Goal: Task Accomplishment & Management: Manage account settings

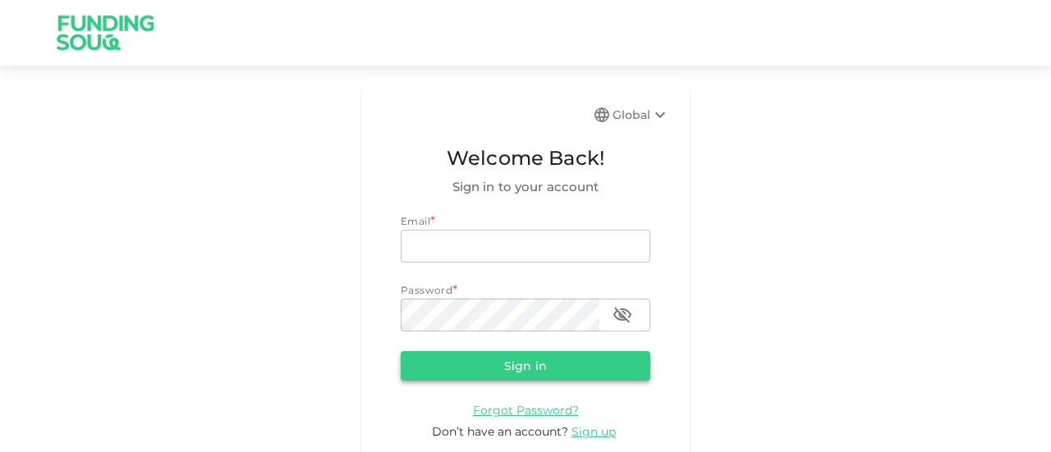
type input "[EMAIL_ADDRESS][DOMAIN_NAME]"
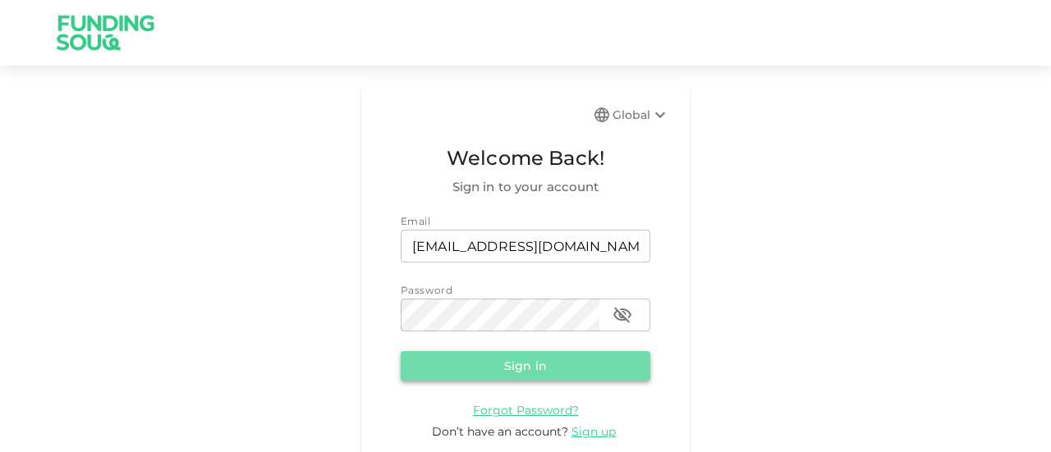
click at [499, 354] on button "Sign in" at bounding box center [526, 366] width 250 height 30
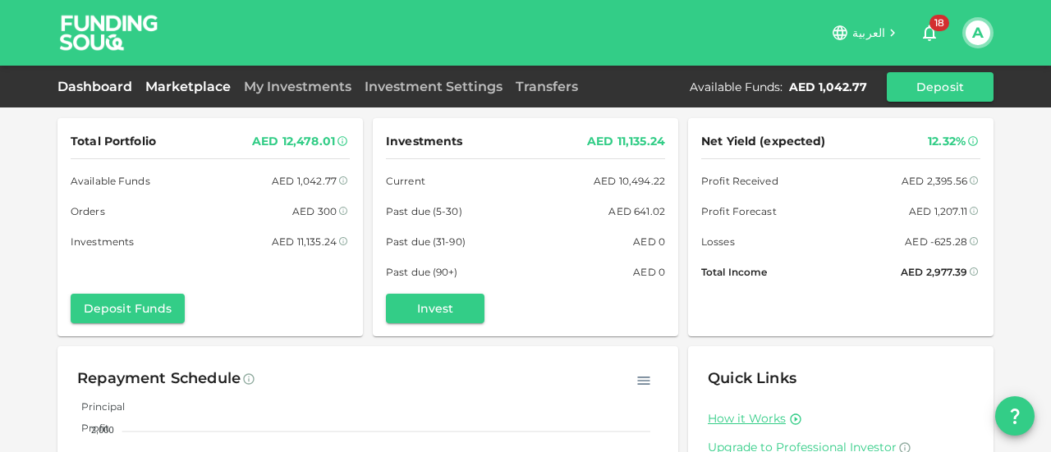
click at [201, 87] on link "Marketplace" at bounding box center [188, 87] width 99 height 16
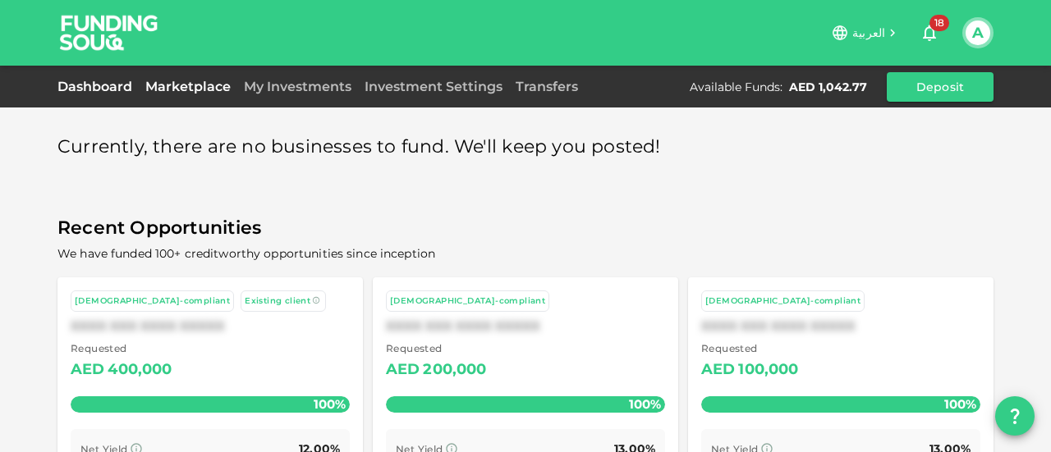
click at [117, 81] on link "Dashboard" at bounding box center [97, 87] width 81 height 16
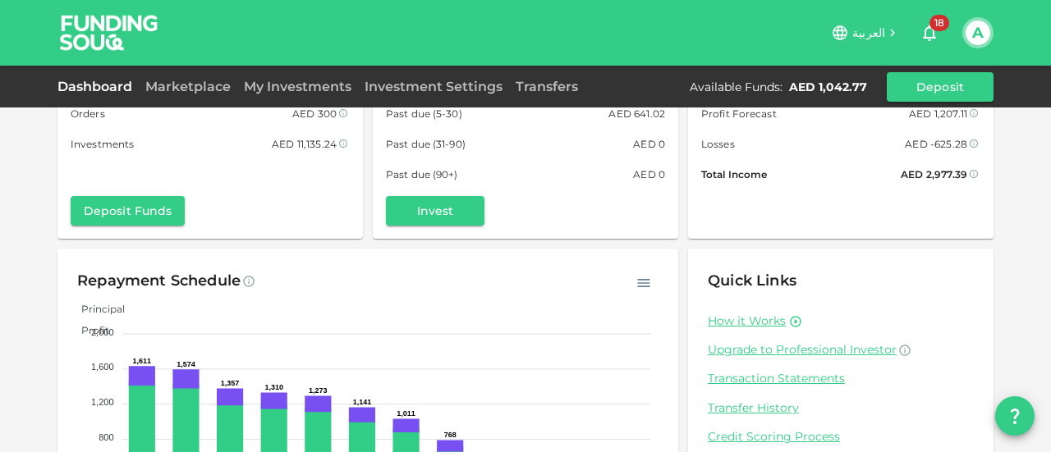
scroll to position [131, 0]
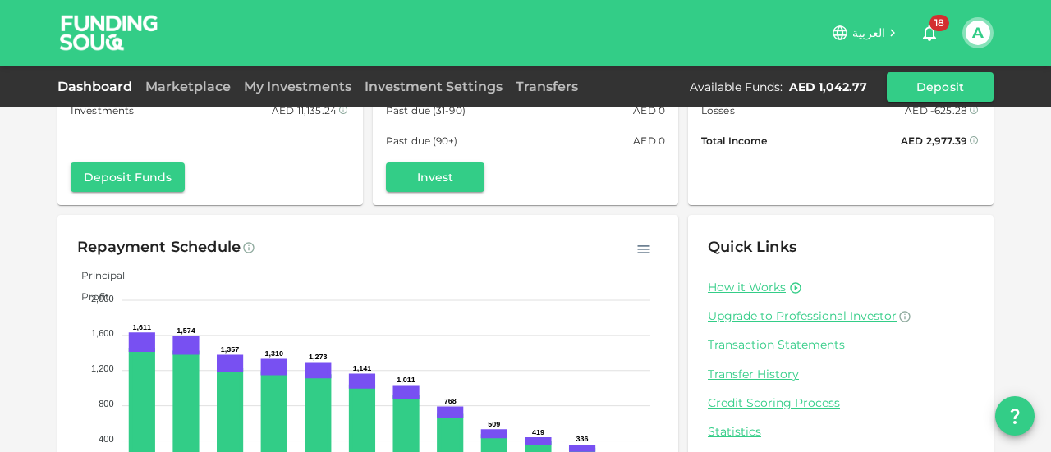
click at [796, 341] on link "Transaction Statements" at bounding box center [841, 345] width 266 height 16
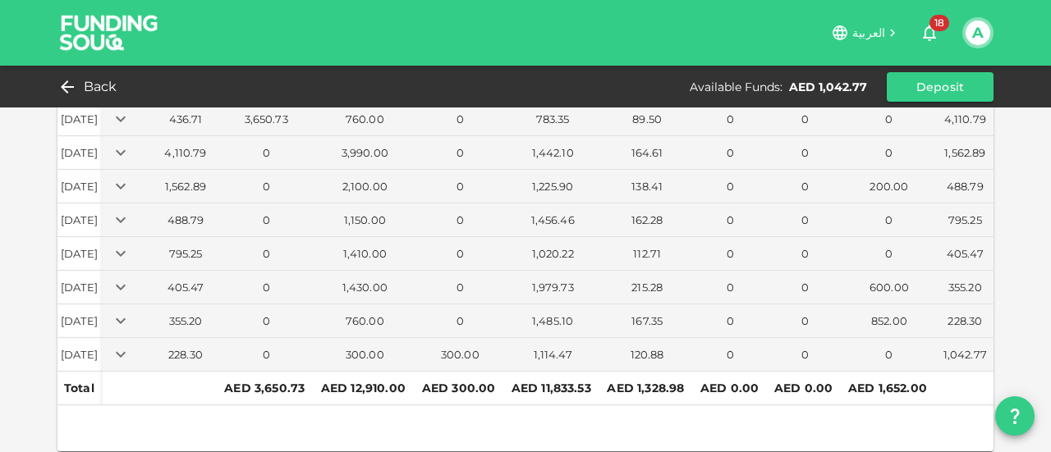
scroll to position [160, 0]
